Goal: Find specific page/section: Find specific page/section

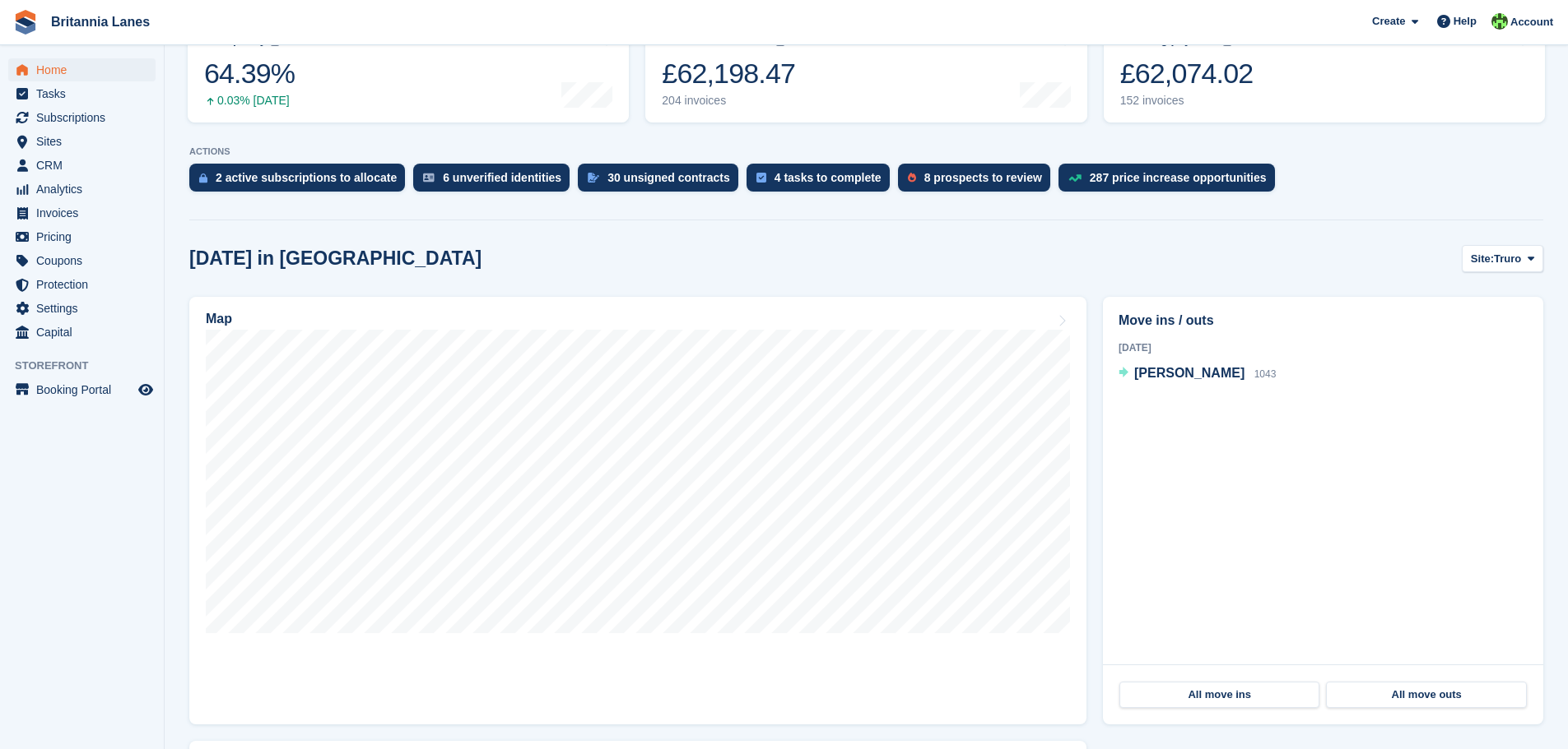
scroll to position [216, 0]
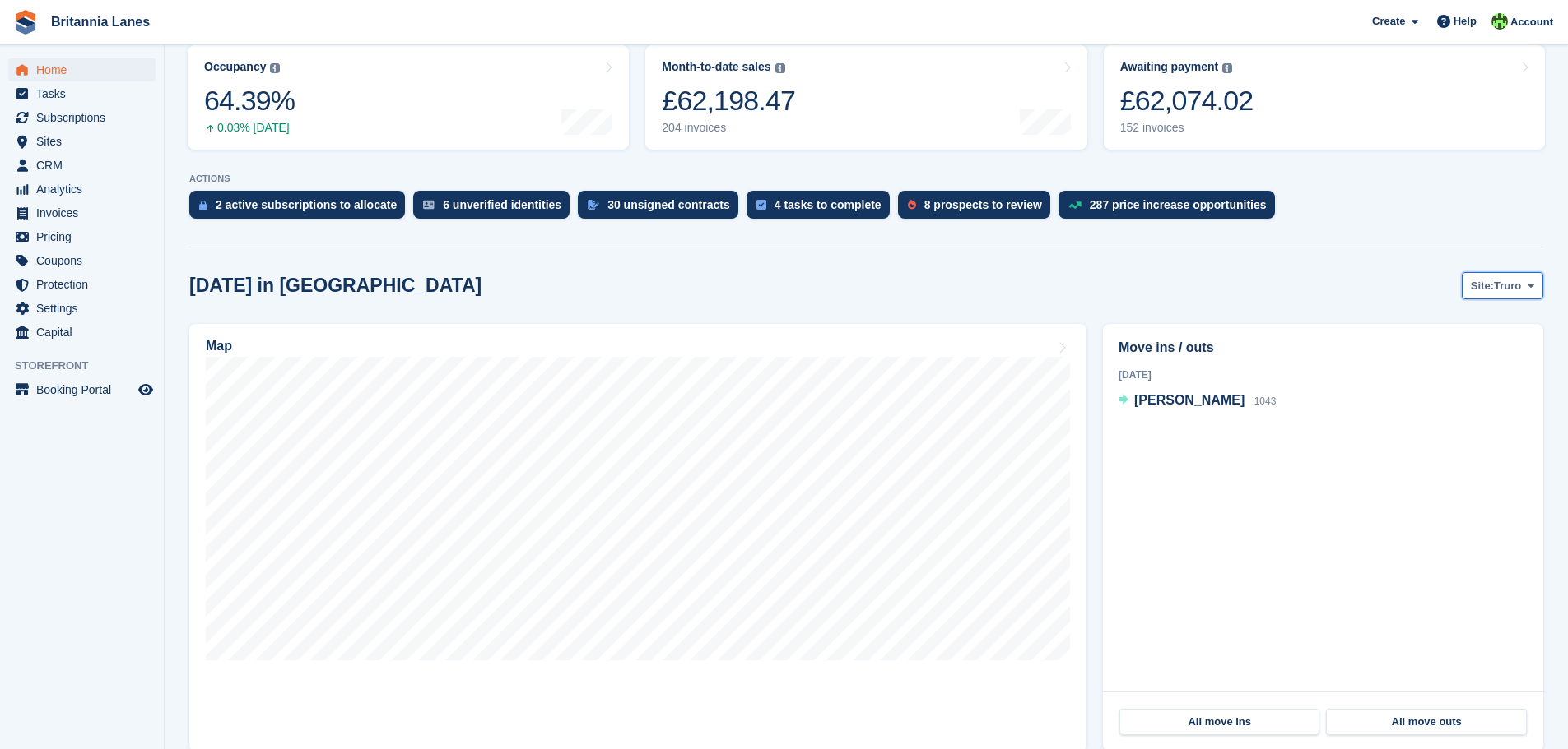
click at [1524, 280] on span at bounding box center [1531, 285] width 13 height 13
click at [1436, 378] on link "[GEOGRAPHIC_DATA]" at bounding box center [1461, 384] width 148 height 30
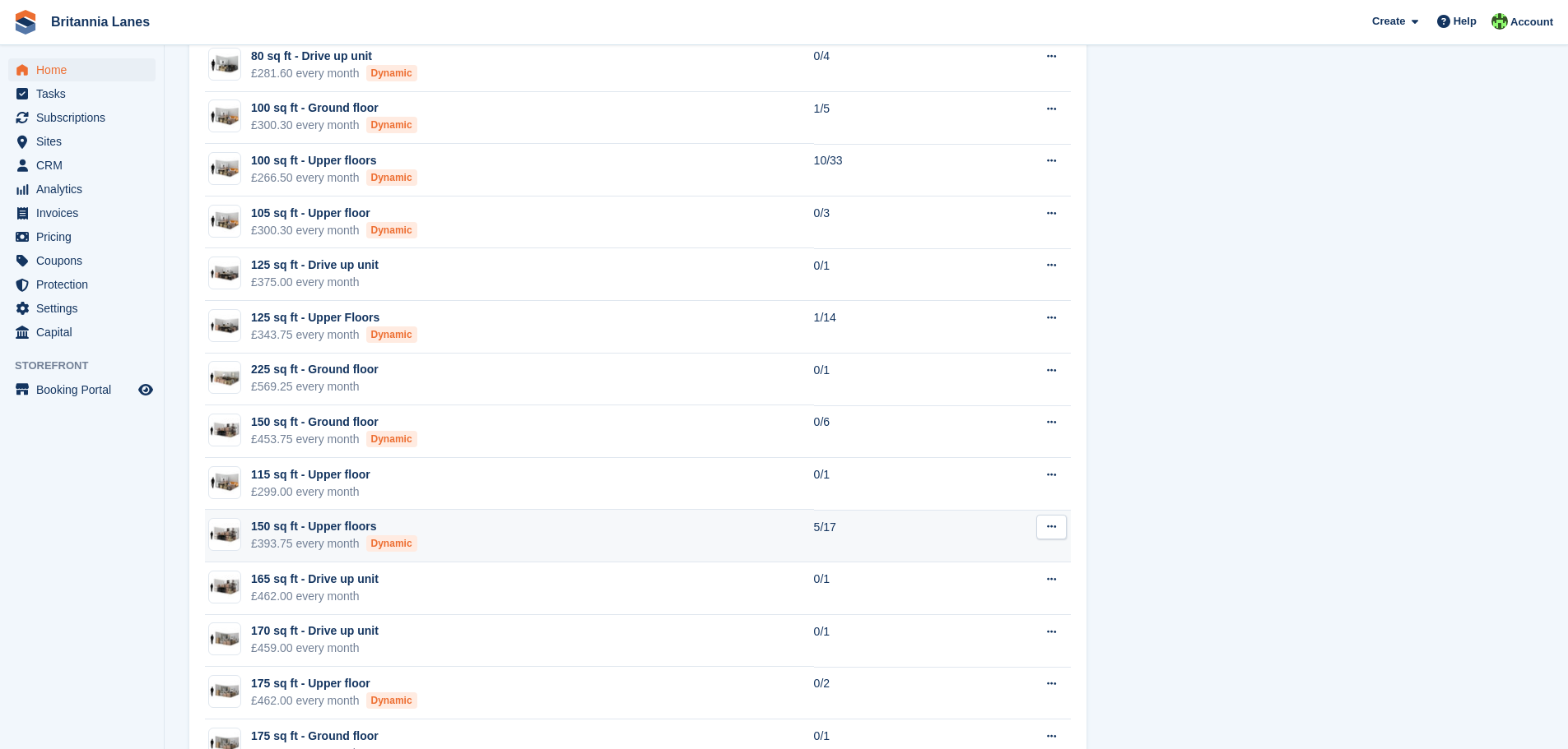
scroll to position [1861, 0]
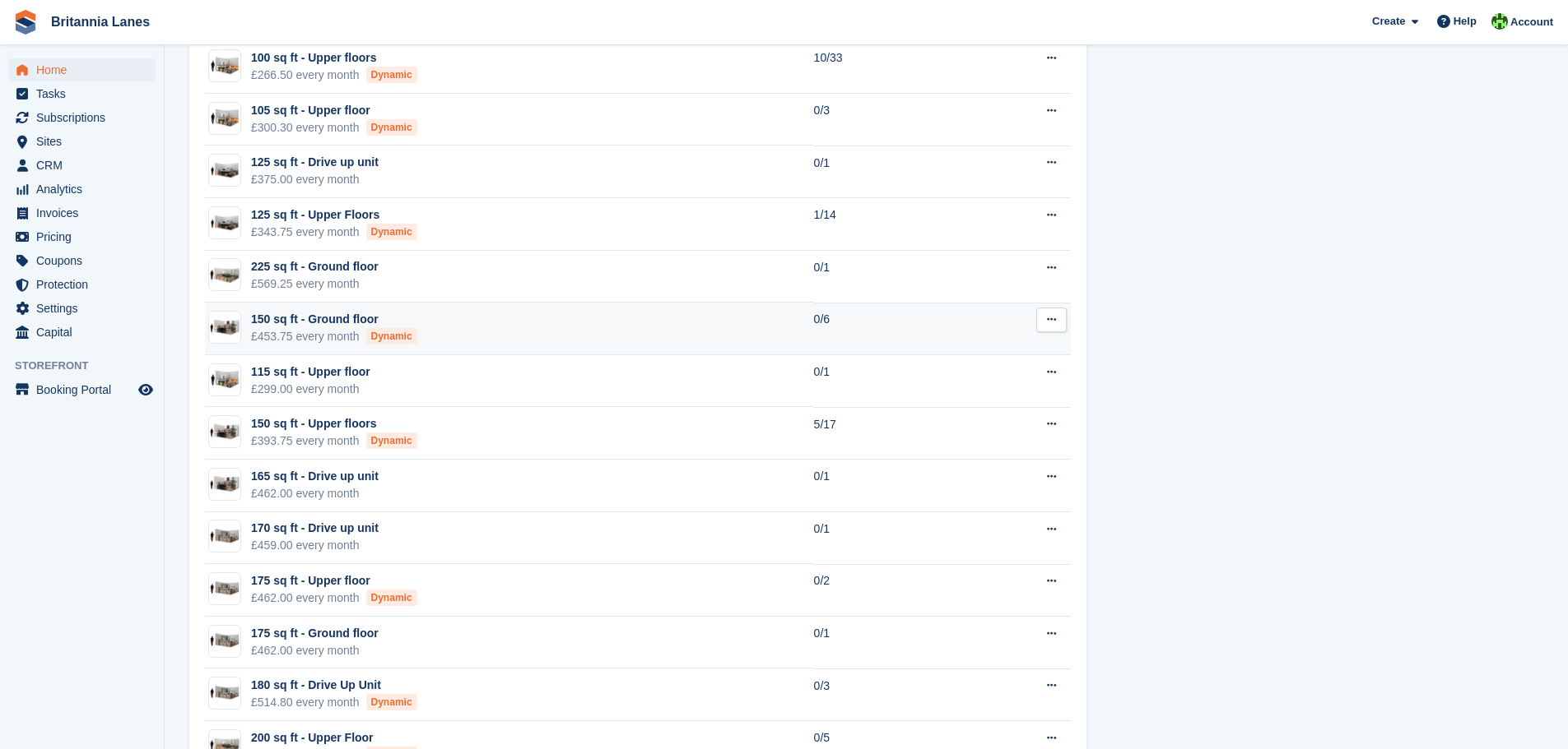
click at [306, 329] on div "£453.75 every month Dynamic" at bounding box center [333, 337] width 166 height 17
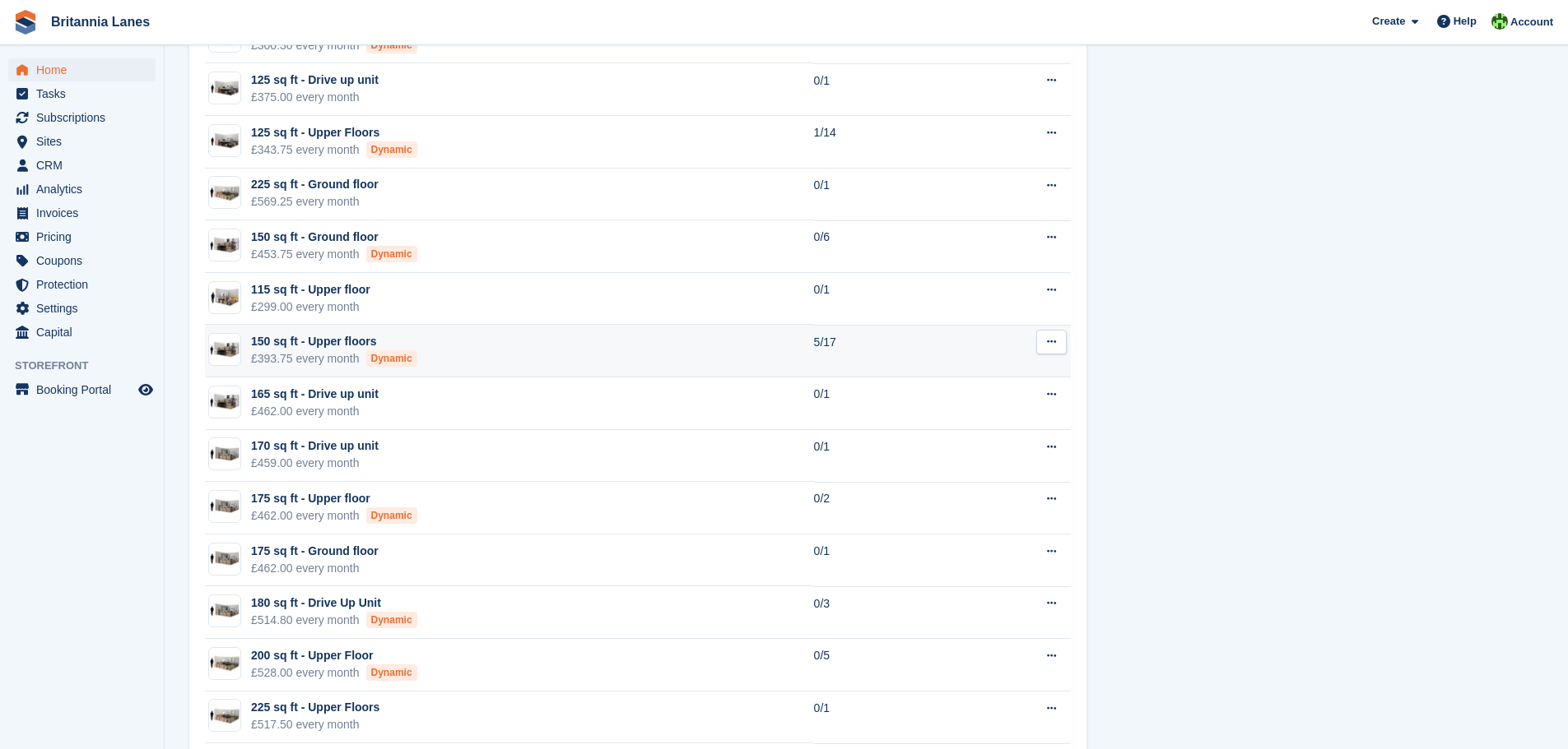
click at [330, 347] on div "150 sq ft - Upper floors" at bounding box center [333, 342] width 166 height 17
click at [483, 347] on td "150 sq ft - Upper floors £393.75 every month Dynamic" at bounding box center [509, 350] width 609 height 53
click at [639, 350] on td "150 sq ft - Upper floors £393.75 every month Dynamic" at bounding box center [509, 350] width 609 height 53
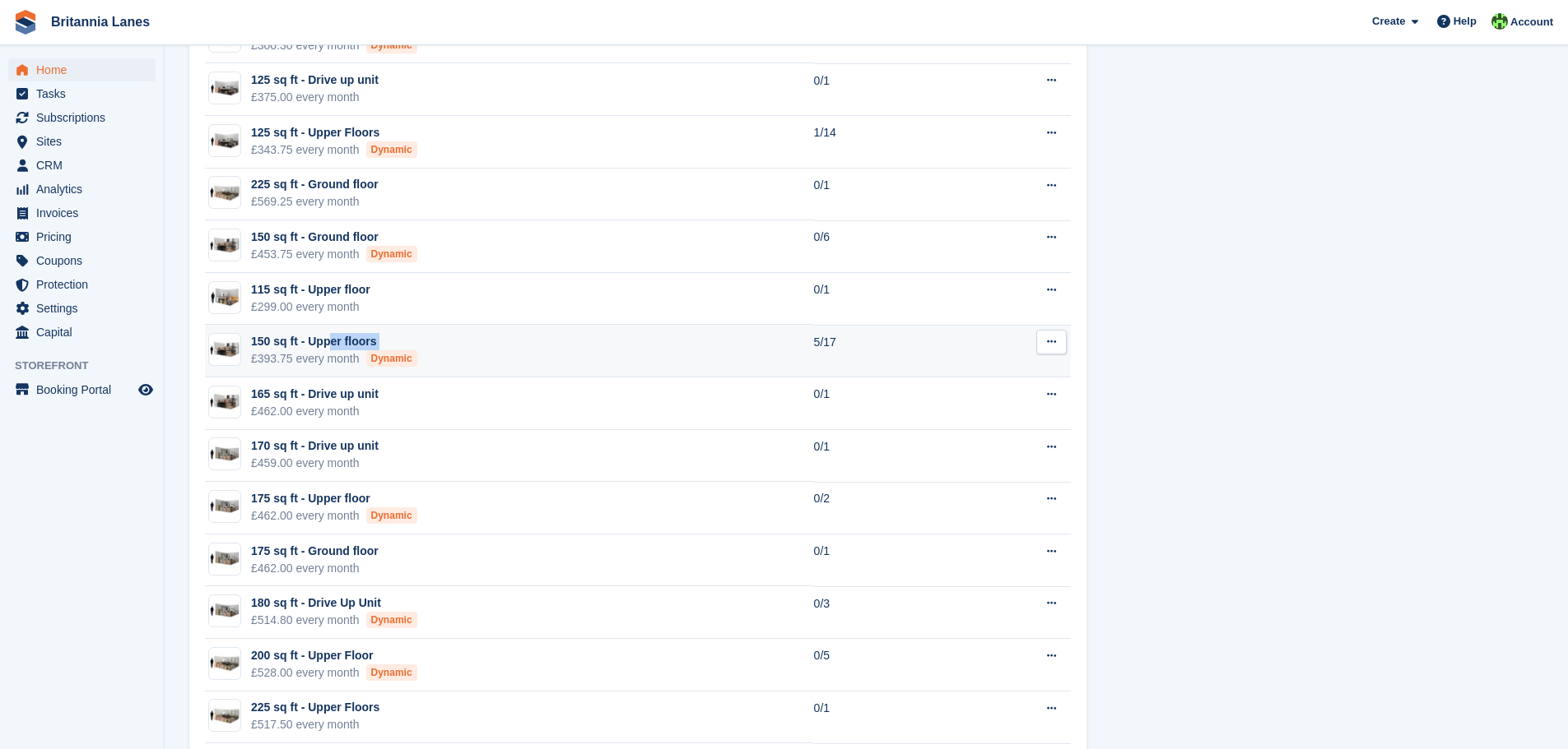
click at [639, 350] on td "150 sq ft - Upper floors £393.75 every month Dynamic" at bounding box center [509, 350] width 609 height 53
click at [654, 341] on td "150 sq ft - Upper floors £393.75 every month Dynamic" at bounding box center [509, 350] width 609 height 53
click at [222, 352] on img at bounding box center [225, 350] width 32 height 24
click at [288, 342] on div "150 sq ft - Upper floors" at bounding box center [333, 342] width 166 height 17
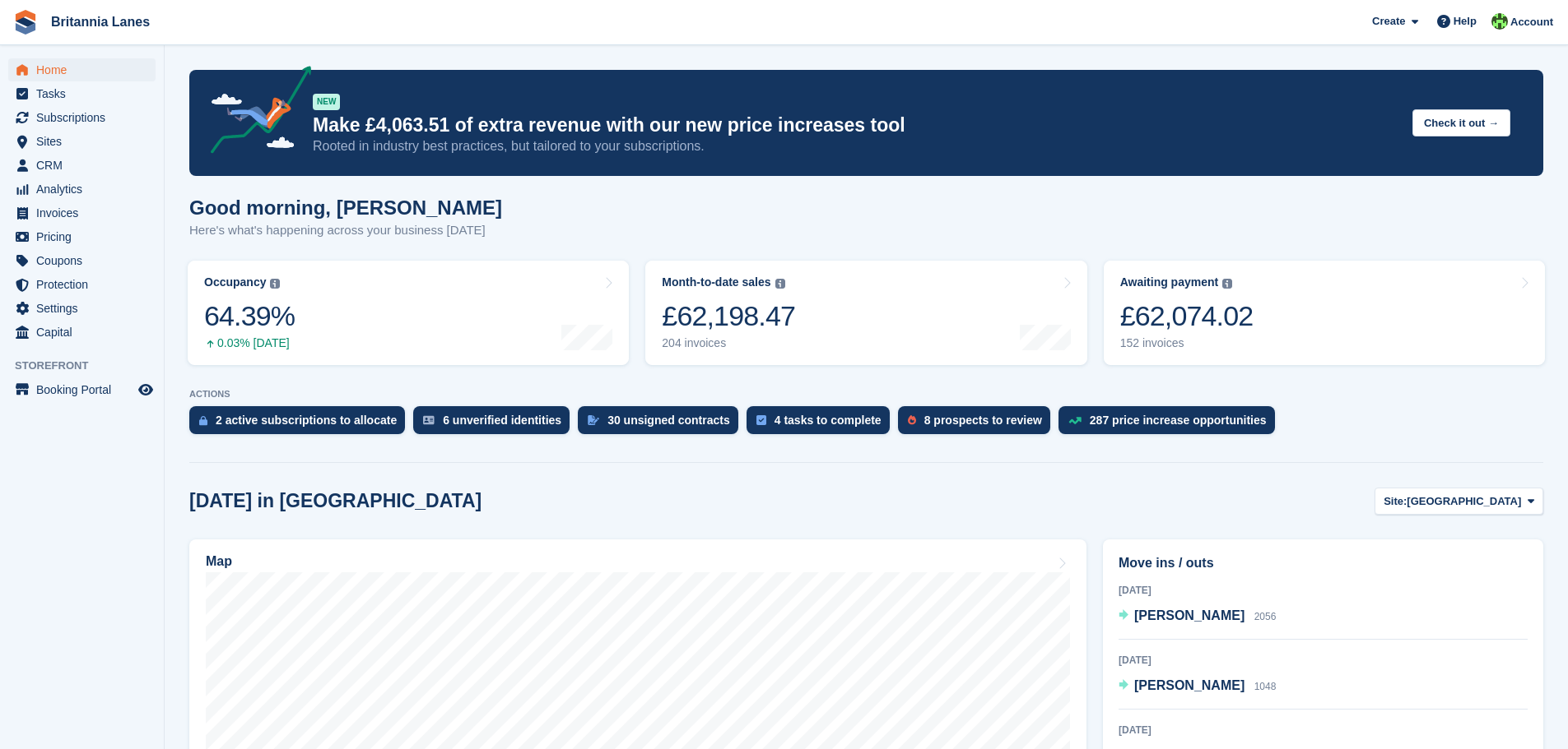
scroll to position [0, 0]
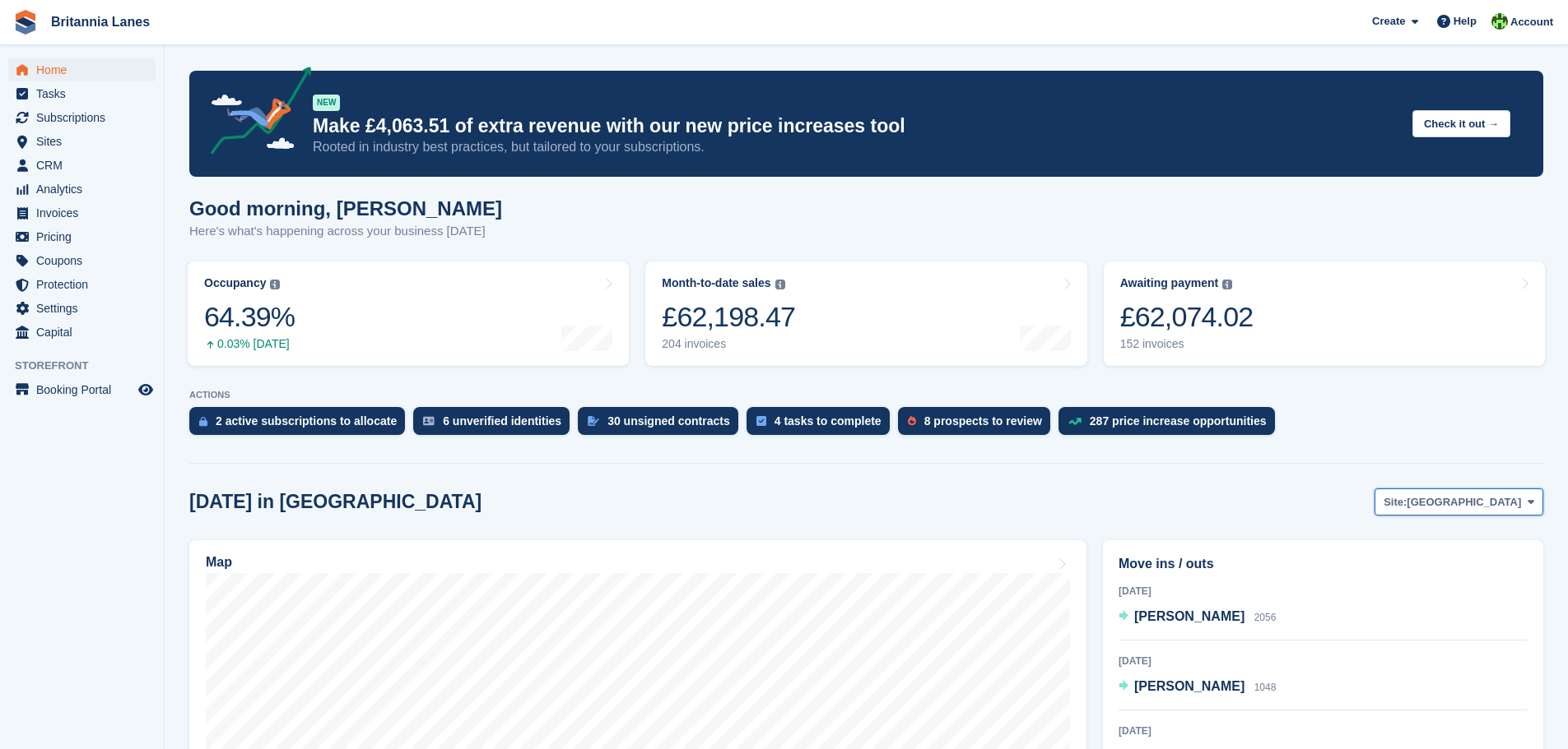
click at [1524, 507] on span at bounding box center [1531, 502] width 13 height 13
click at [1468, 607] on link "[GEOGRAPHIC_DATA]" at bounding box center [1461, 600] width 148 height 30
click at [1414, 597] on link "[GEOGRAPHIC_DATA]" at bounding box center [1461, 600] width 148 height 30
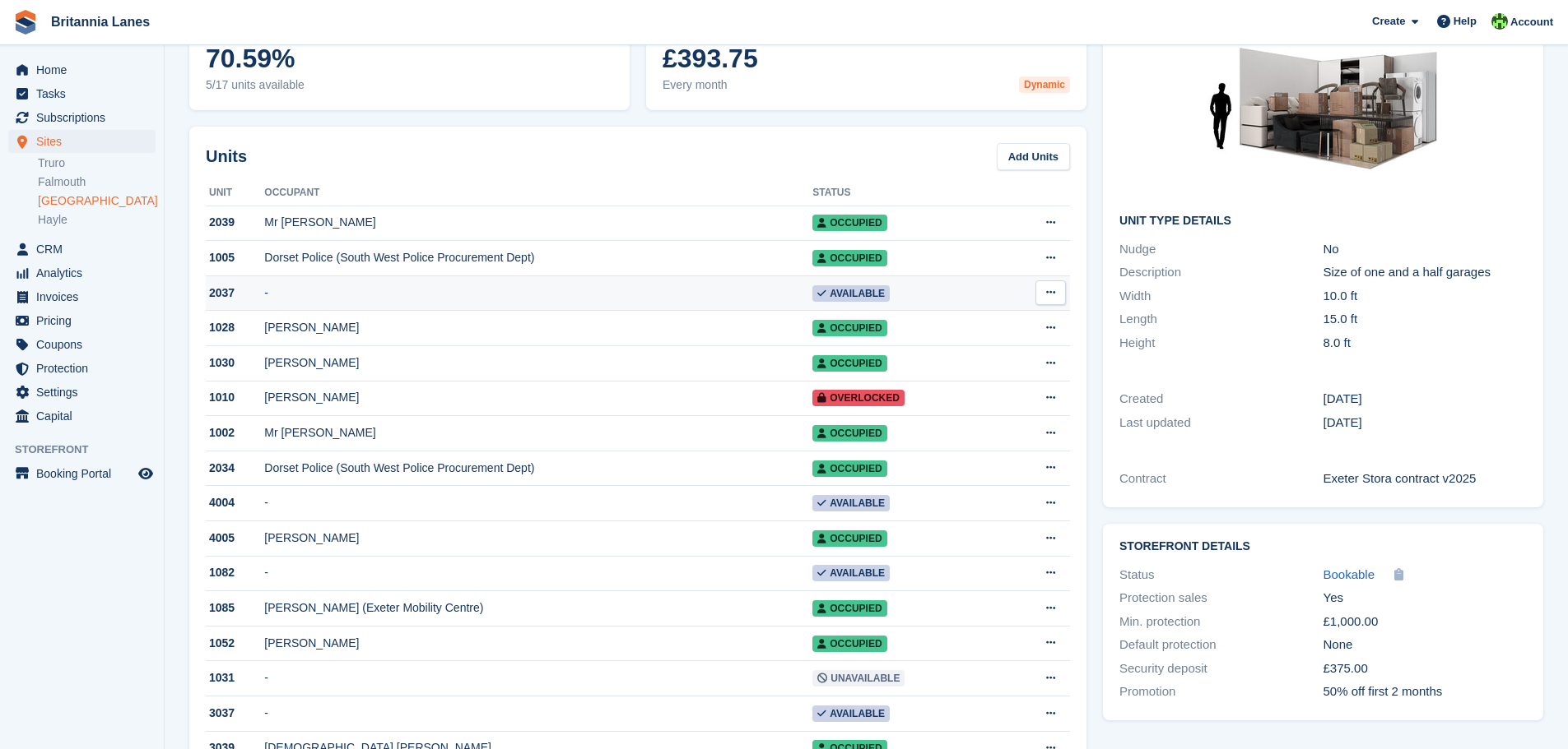
scroll to position [164, 0]
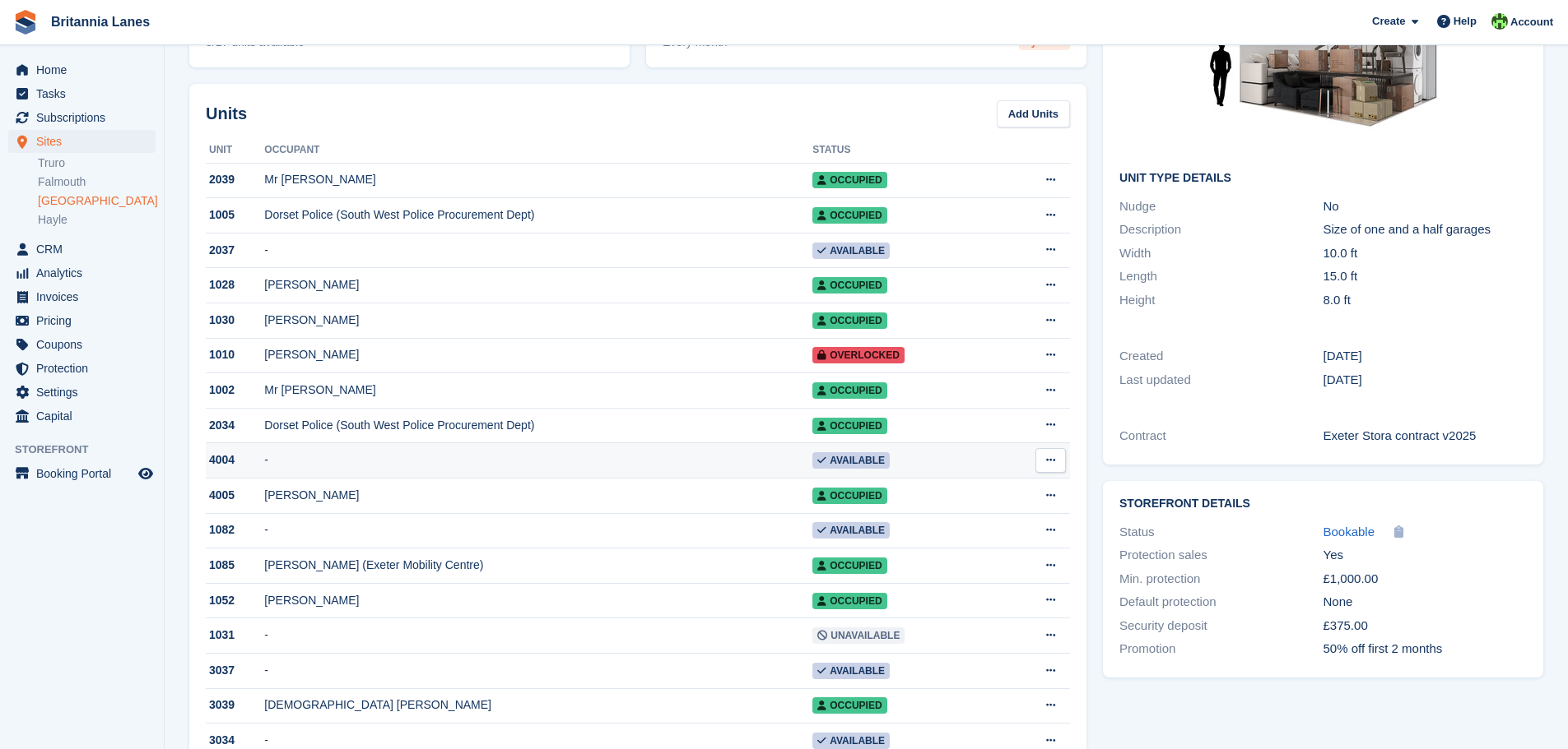
click at [563, 465] on td "-" at bounding box center [538, 461] width 548 height 36
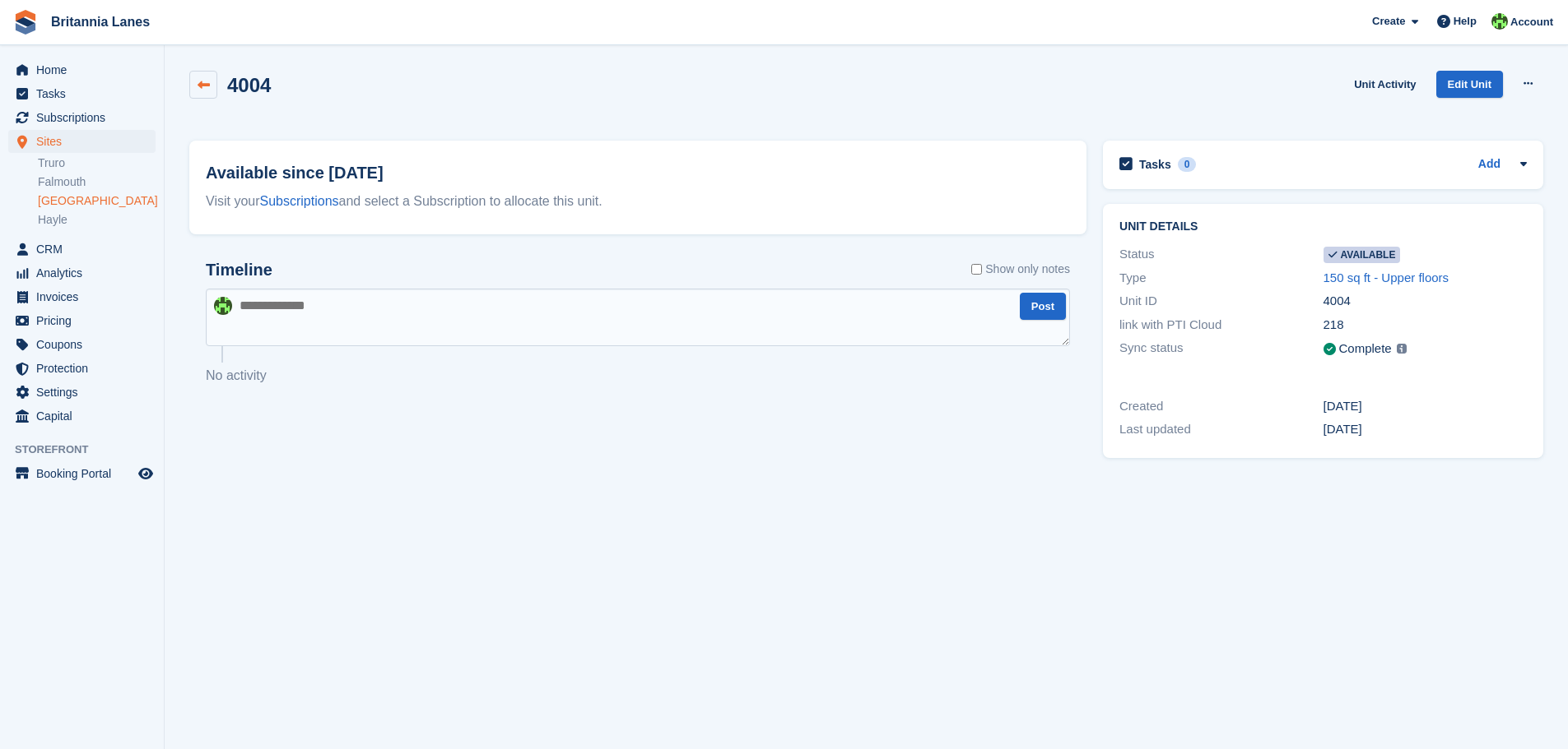
click at [201, 84] on icon at bounding box center [204, 85] width 12 height 12
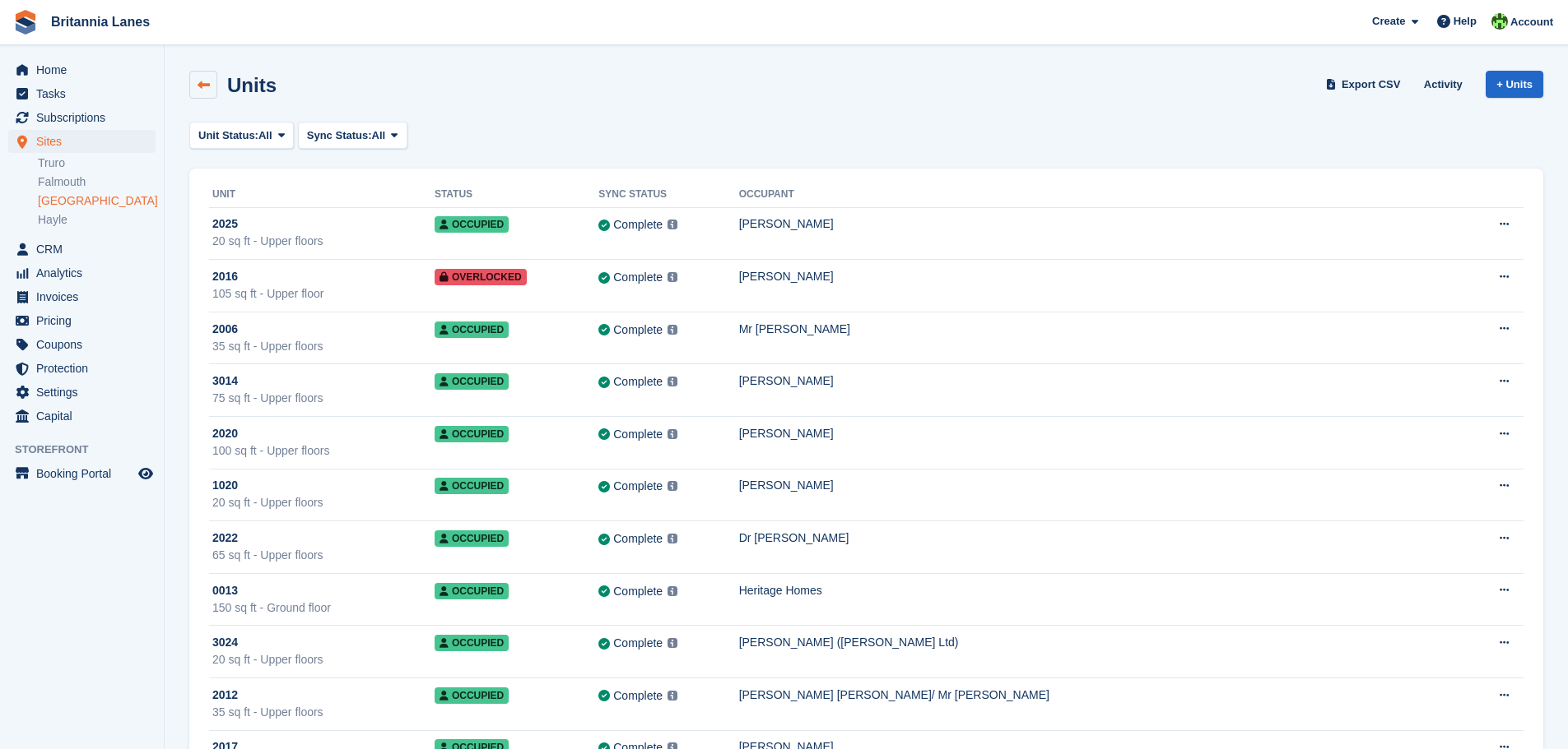
click at [202, 85] on icon at bounding box center [204, 85] width 12 height 12
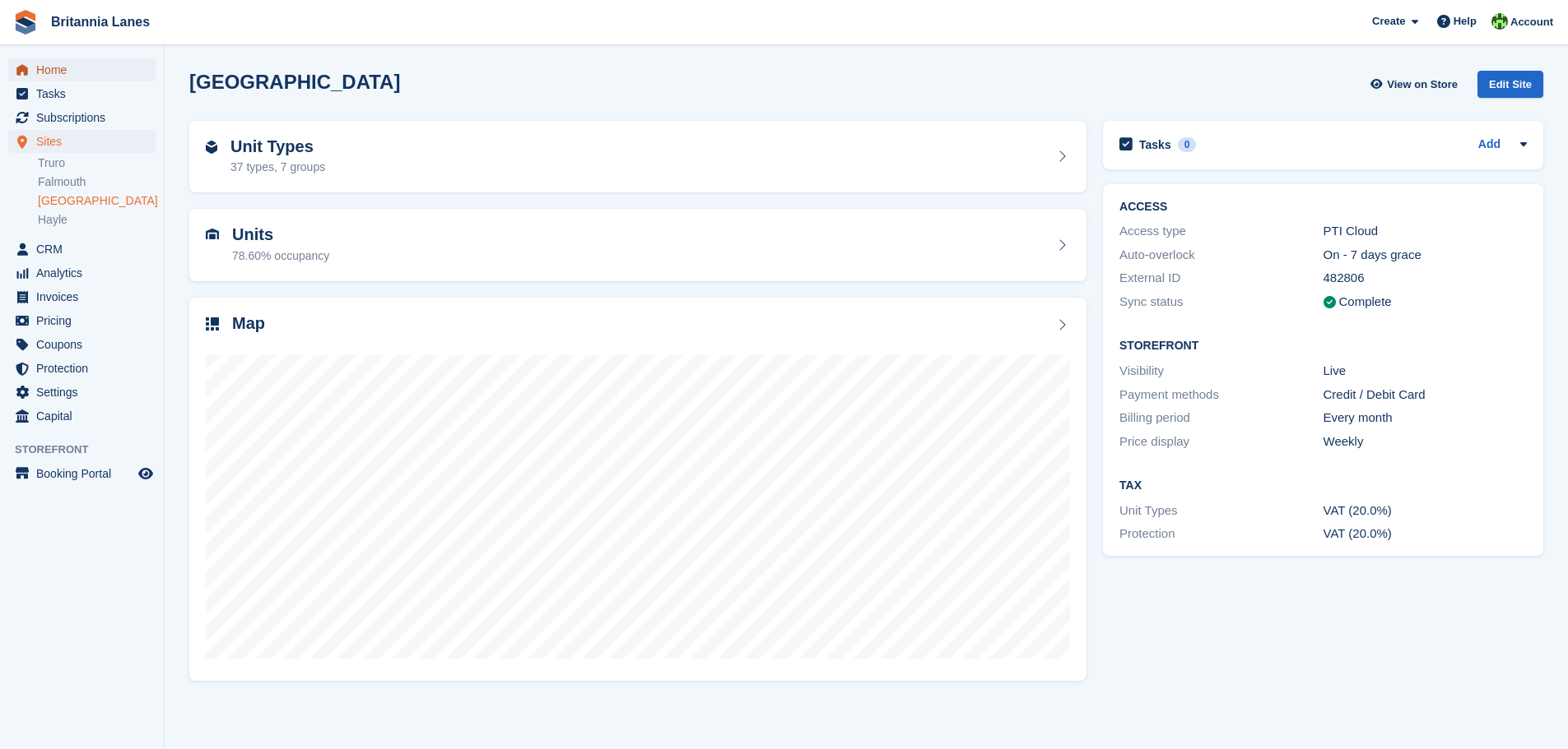
click at [43, 69] on span "Home" at bounding box center [86, 70] width 99 height 23
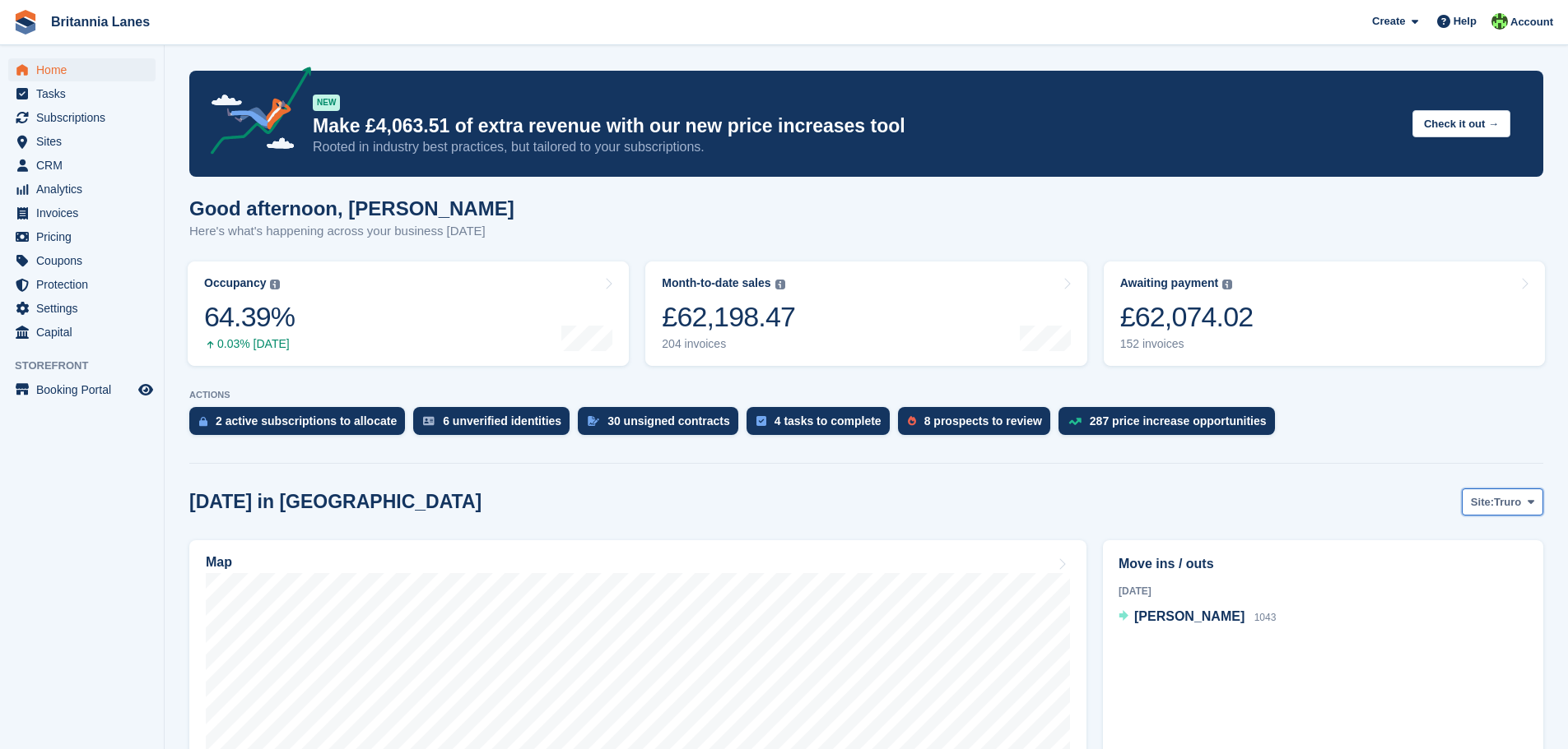
click at [1517, 503] on span "Truro" at bounding box center [1507, 502] width 27 height 16
click at [1435, 612] on link "[GEOGRAPHIC_DATA]" at bounding box center [1461, 600] width 148 height 30
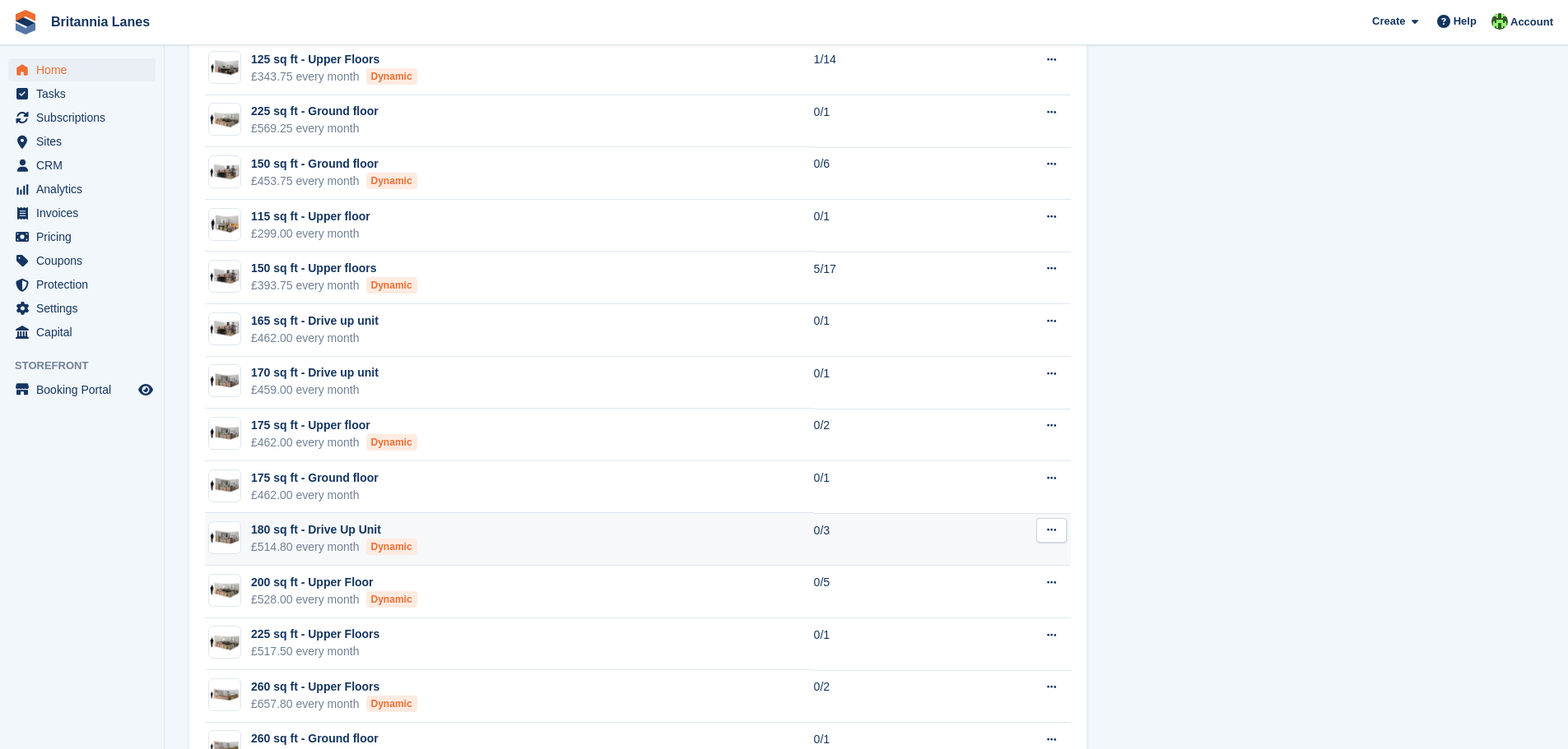
scroll to position [2056, 0]
